Goal: Information Seeking & Learning: Find specific fact

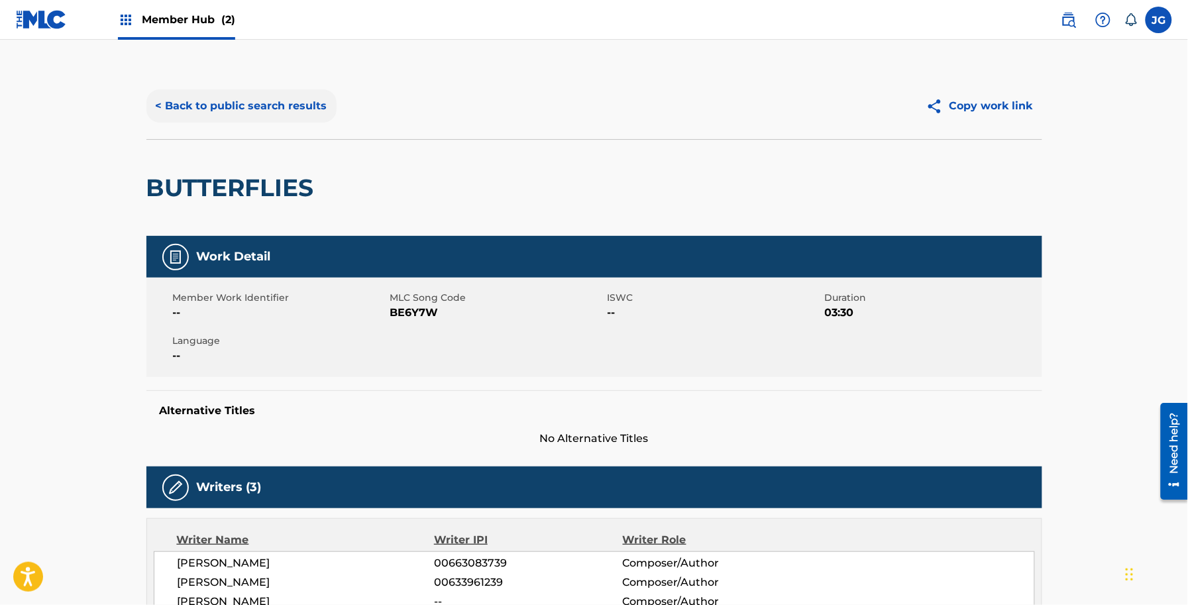
click at [304, 119] on button "< Back to public search results" at bounding box center [241, 105] width 190 height 33
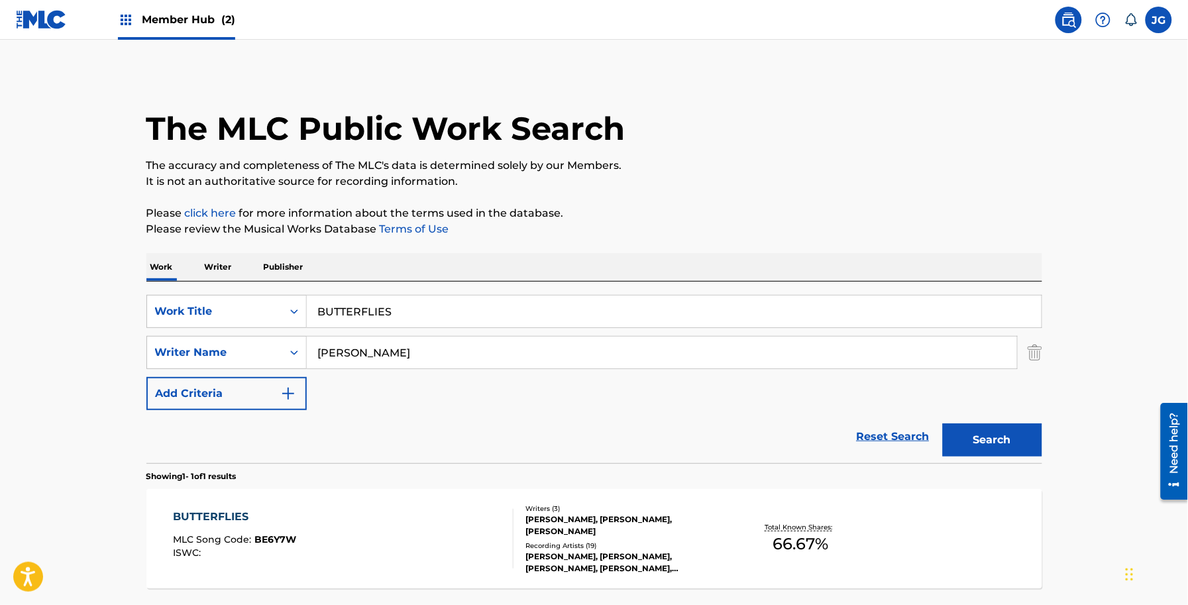
scroll to position [40, 0]
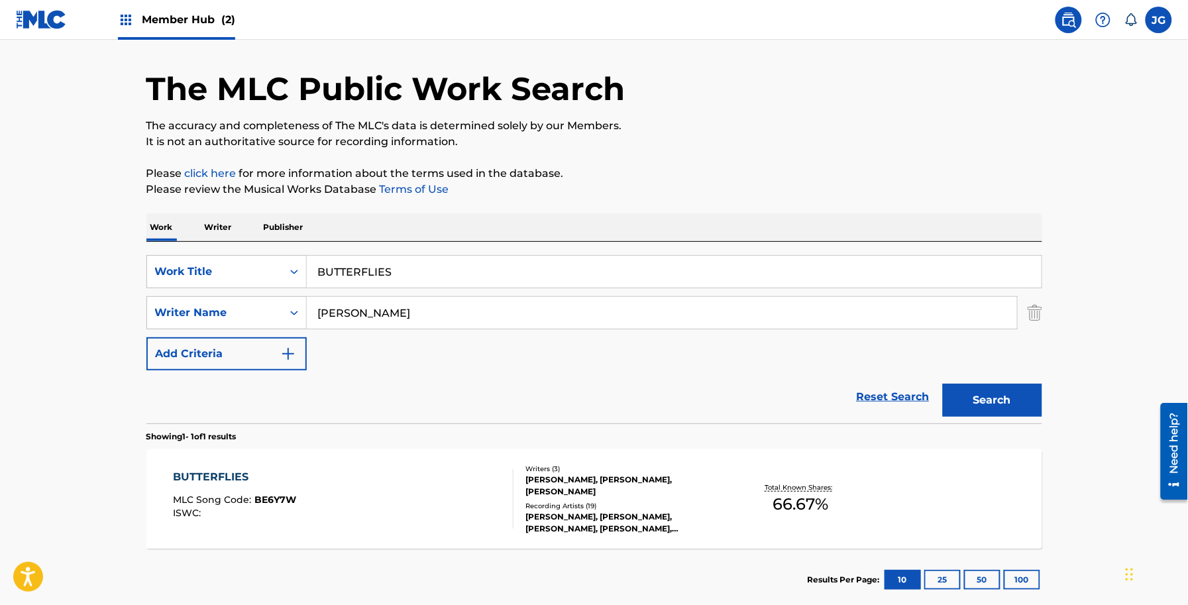
drag, startPoint x: 562, startPoint y: 262, endPoint x: 0, endPoint y: 295, distance: 563.0
click at [0, 295] on main "The MLC Public Work Search The accuracy and completeness of The MLC's data is d…" at bounding box center [594, 309] width 1188 height 618
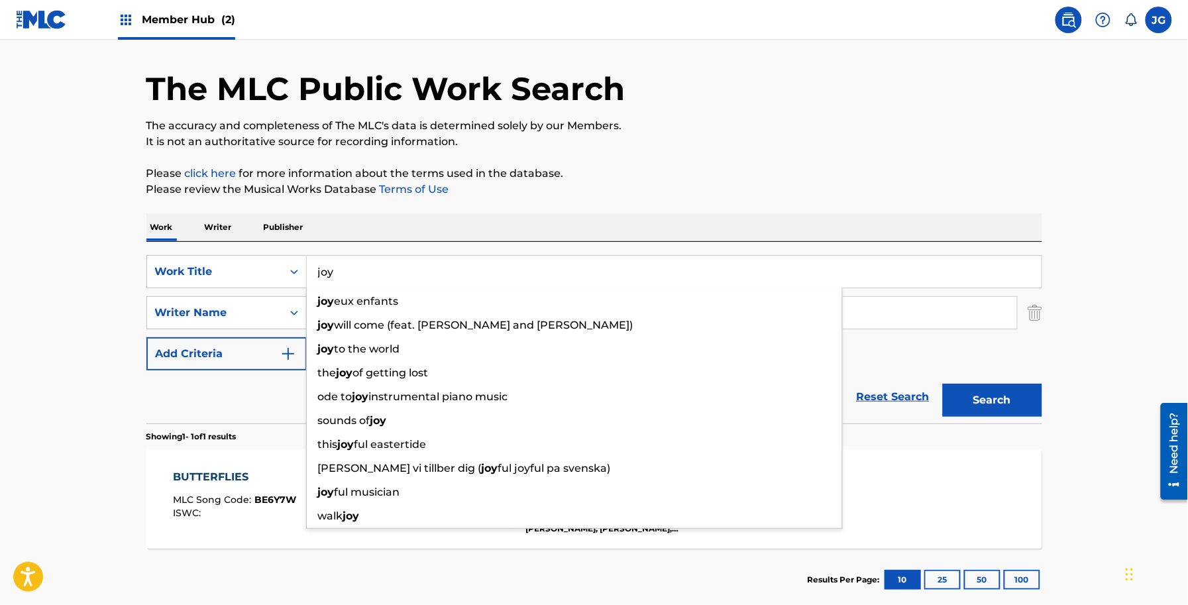
type input "joy"
click at [412, 213] on div "Work Writer Publisher" at bounding box center [594, 227] width 896 height 28
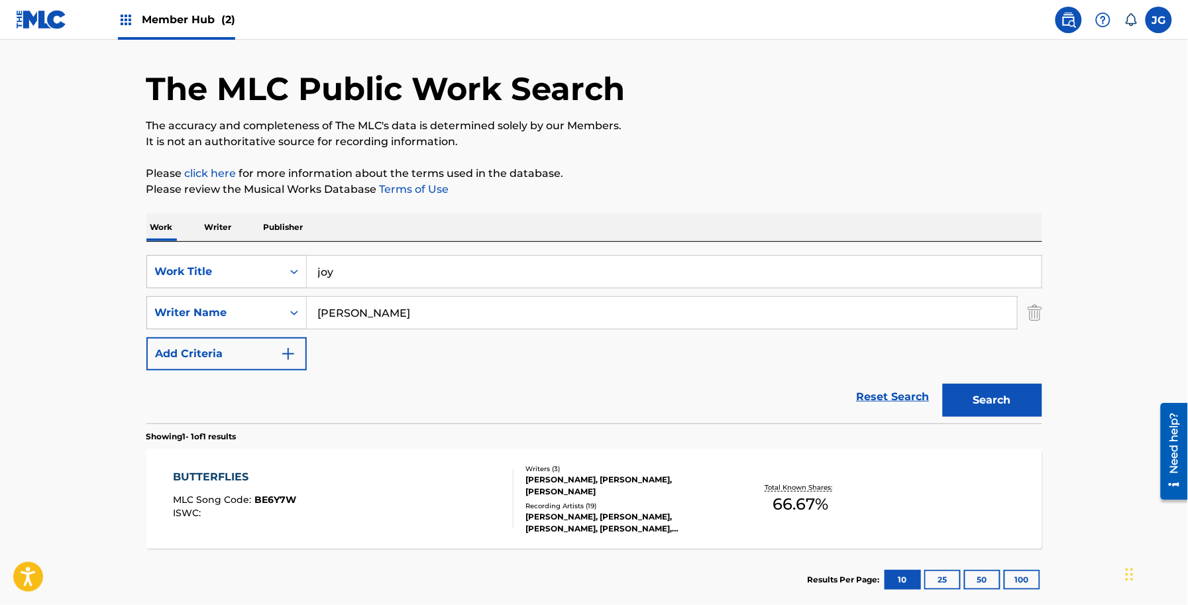
drag, startPoint x: 391, startPoint y: 307, endPoint x: 144, endPoint y: 272, distance: 249.7
click at [156, 276] on div "SearchWithCriteriaa201161e-18af-4aee-bec5-c4f86588e131 Work Title joy SearchWit…" at bounding box center [594, 312] width 896 height 115
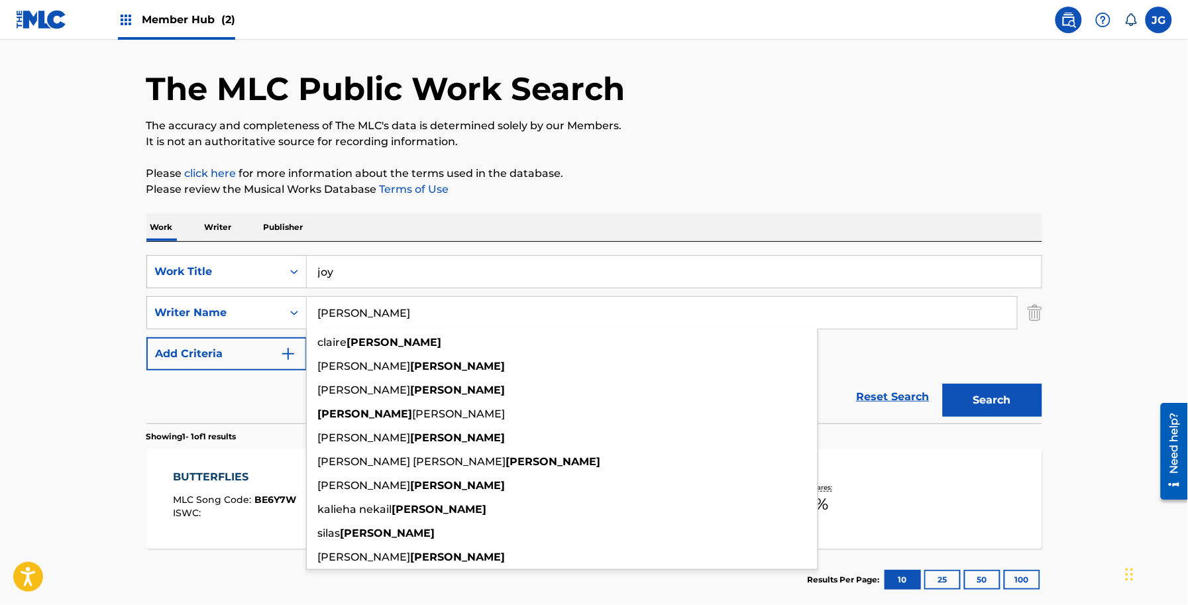
type input "[PERSON_NAME]"
click at [943, 384] on button "Search" at bounding box center [992, 400] width 99 height 33
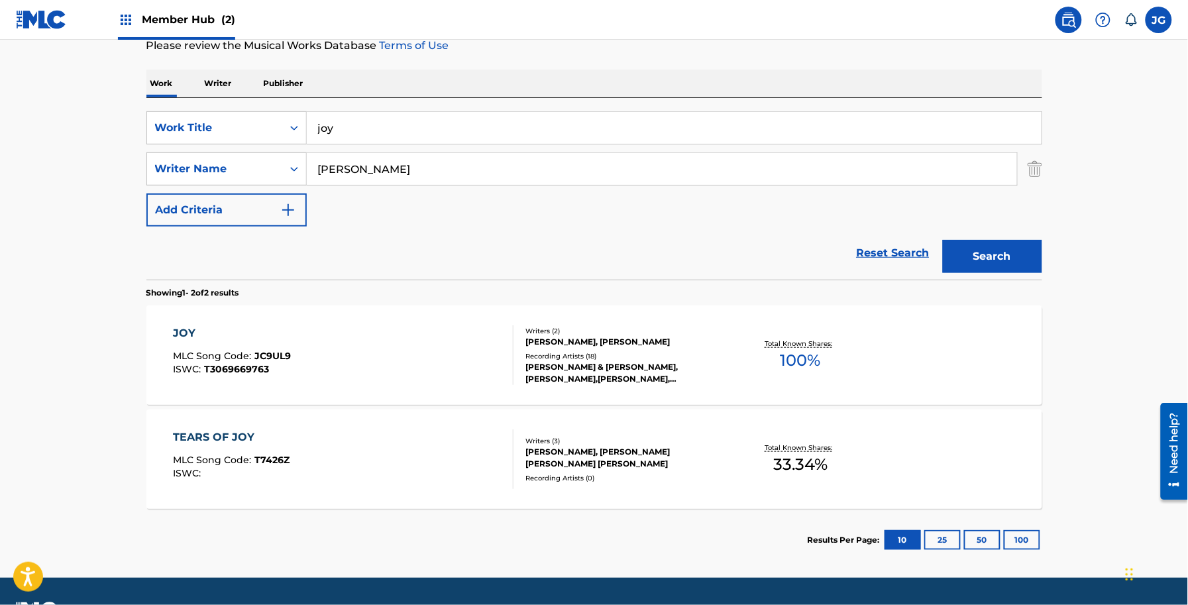
scroll to position [219, 0]
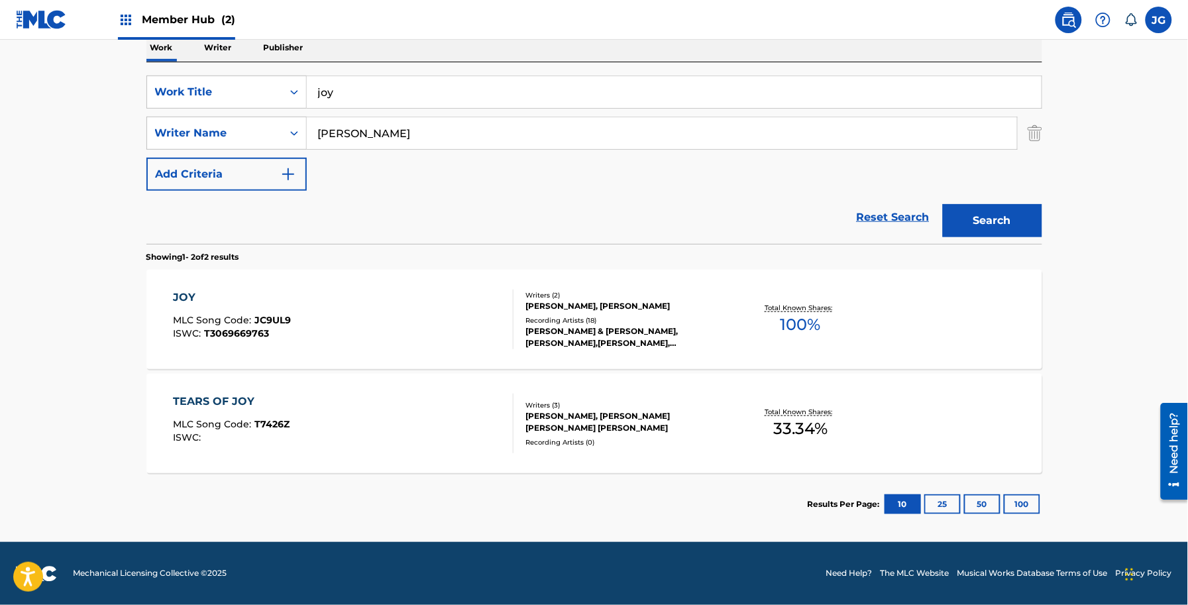
click at [547, 264] on section "JOY MLC Song Code : JC9UL9 ISWC : T3069669763 Writers ( 2 ) [PERSON_NAME], [PER…" at bounding box center [594, 368] width 896 height 210
click at [557, 302] on div "[PERSON_NAME], [PERSON_NAME]" at bounding box center [626, 306] width 200 height 12
